Goal: Information Seeking & Learning: Learn about a topic

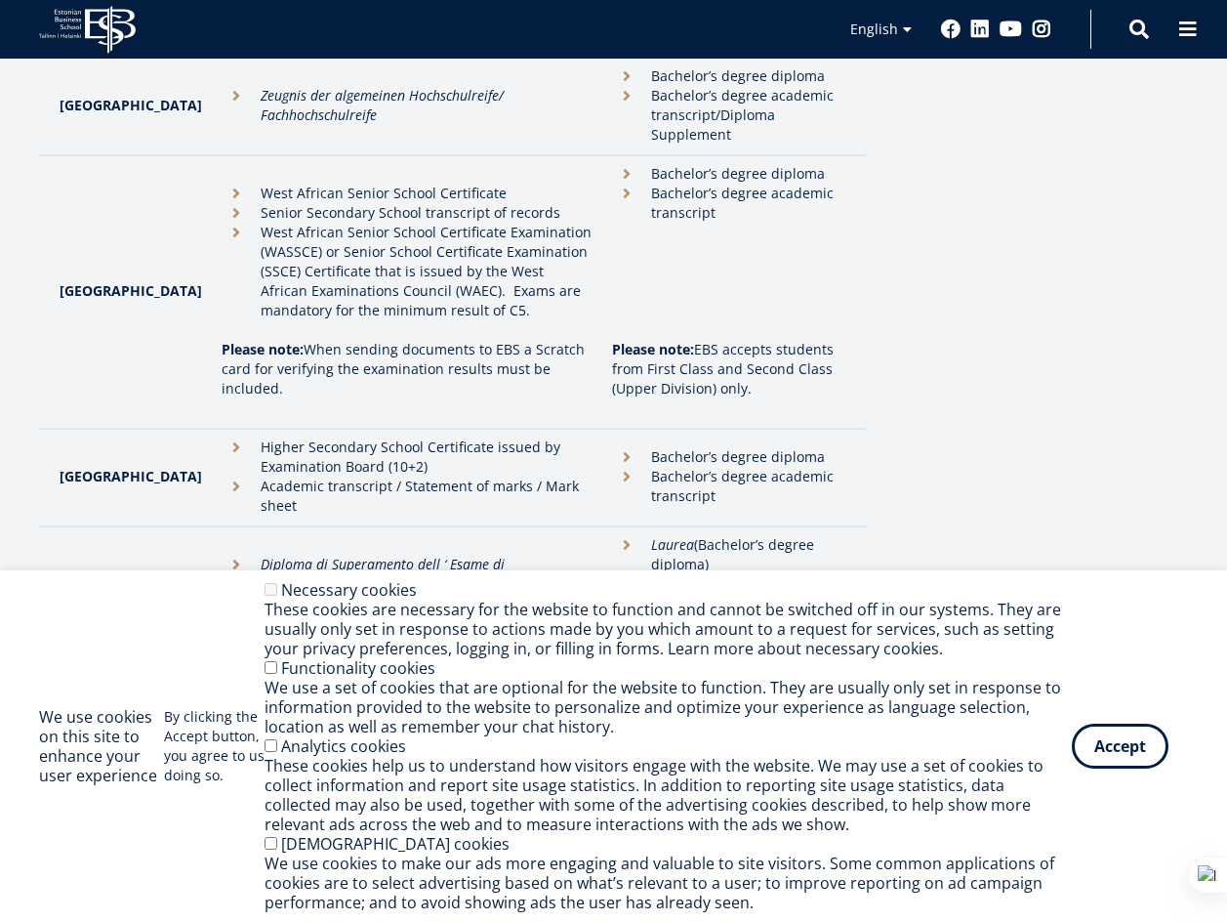
scroll to position [3248, 0]
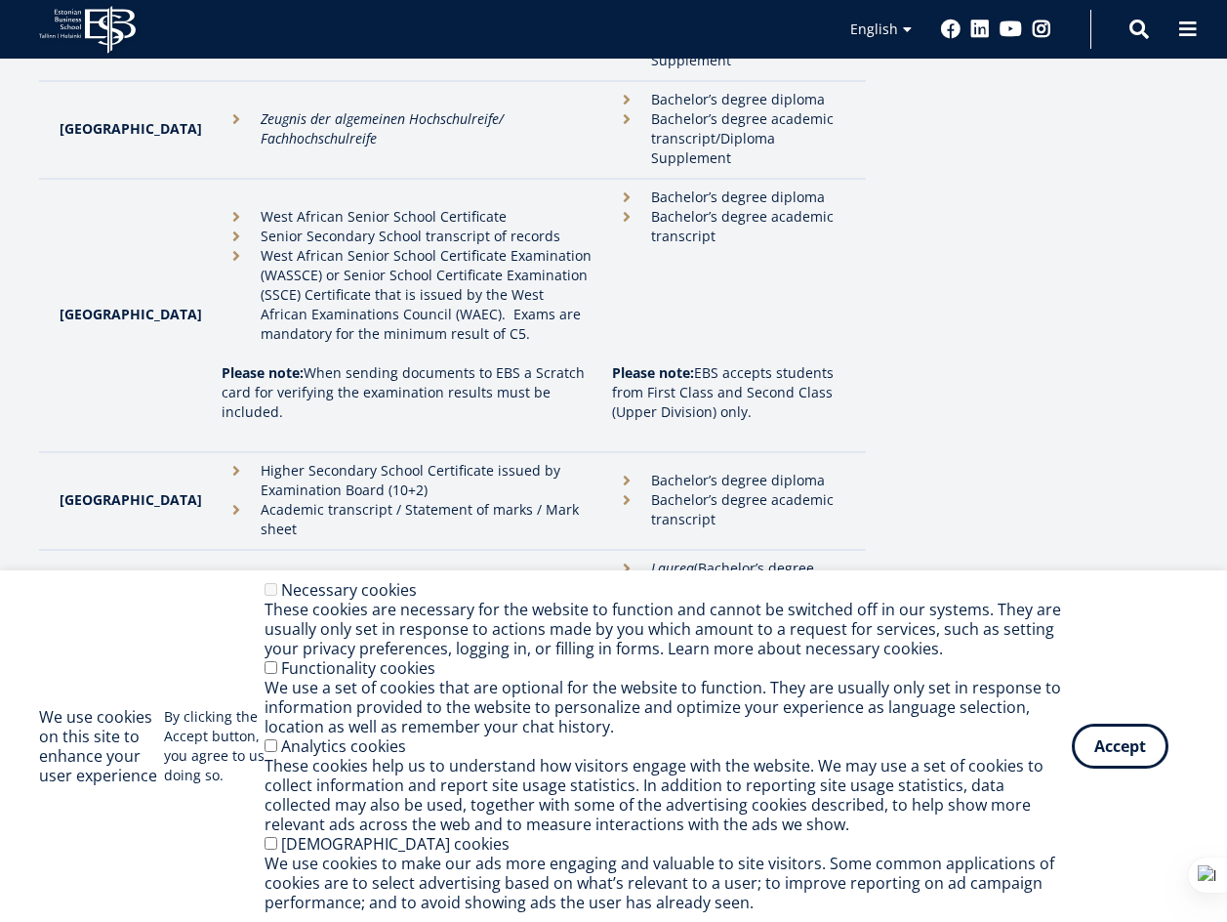
click at [612, 490] on li "Bachelor’s degree academic transcript" at bounding box center [729, 509] width 234 height 39
click at [612, 471] on li "Bachelor’s degree diploma" at bounding box center [729, 481] width 234 height 20
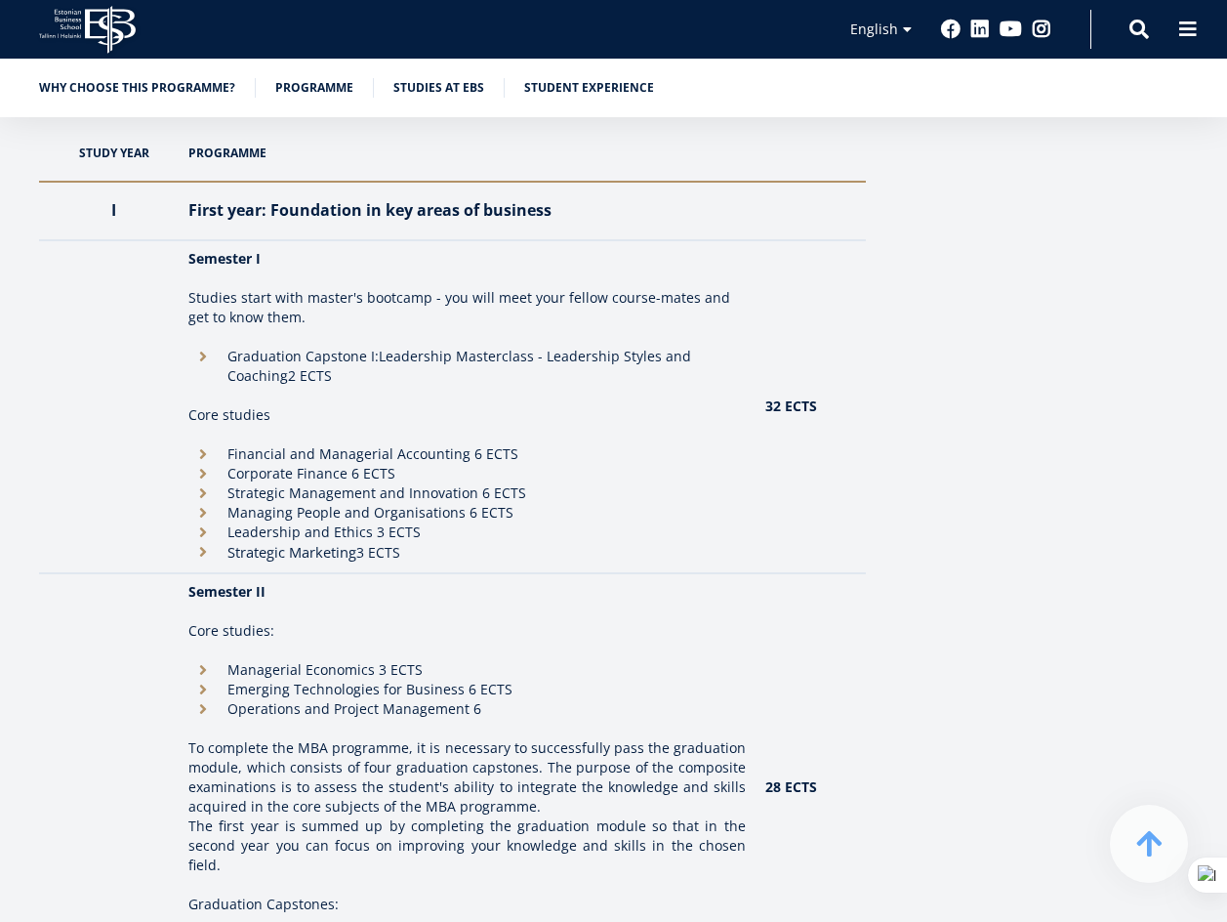
scroll to position [1953, 0]
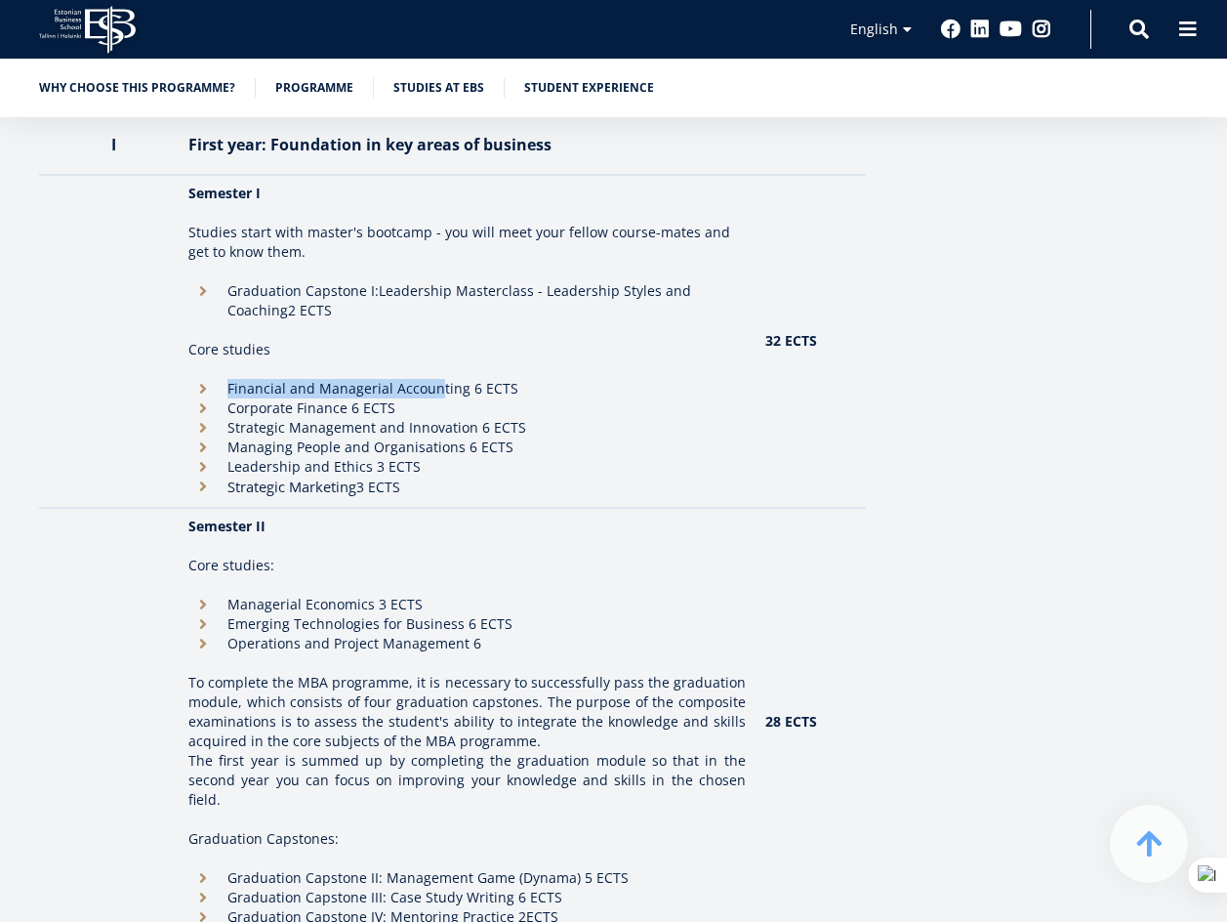
drag, startPoint x: 231, startPoint y: 325, endPoint x: 439, endPoint y: 333, distance: 208.1
click at [439, 379] on li "Financial and Managerial Accounting 6 ECTS" at bounding box center [467, 389] width 558 height 20
click at [477, 534] on td "Semester II Core studies: Managerial Economics 3 ECTS Emerging Technologies for…" at bounding box center [467, 723] width 577 height 430
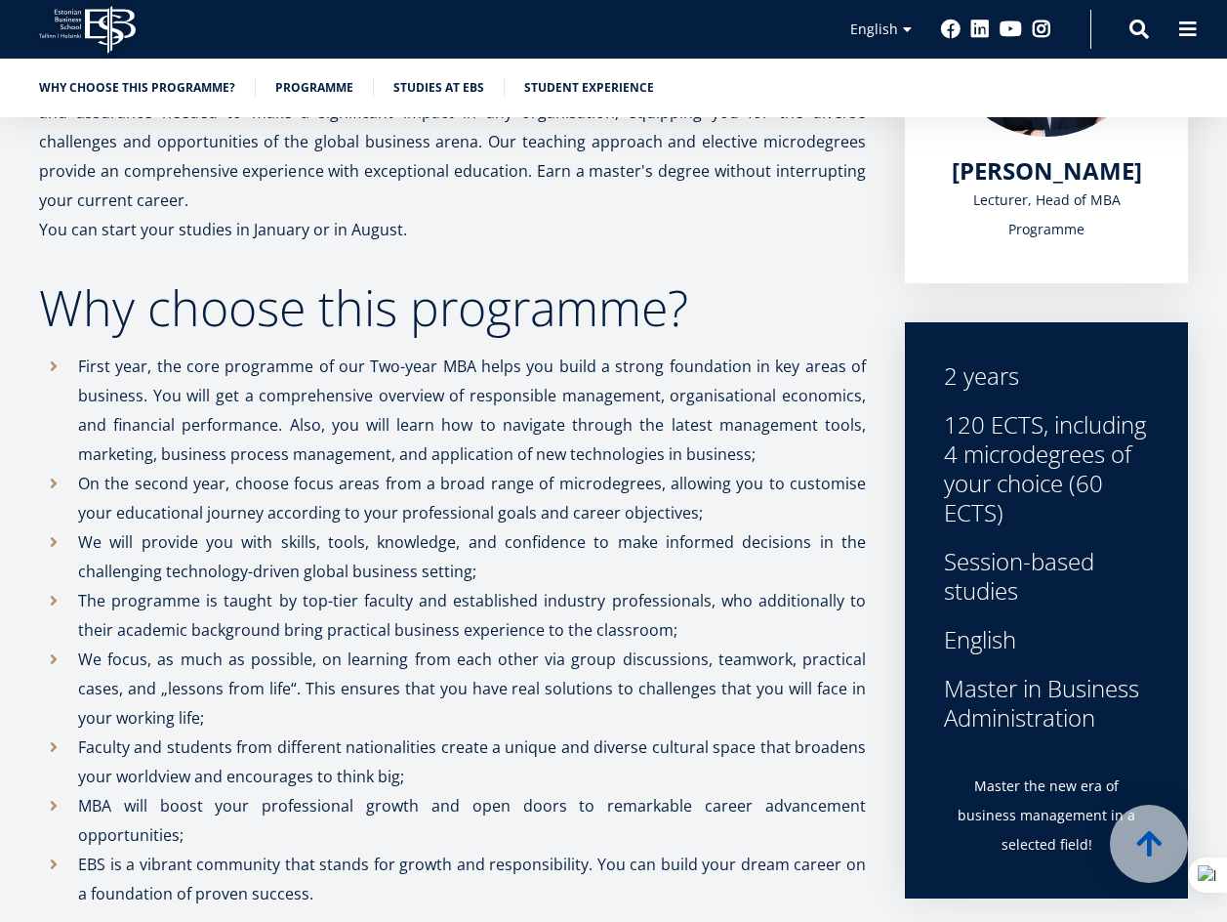
scroll to position [0, 0]
